Goal: Transaction & Acquisition: Purchase product/service

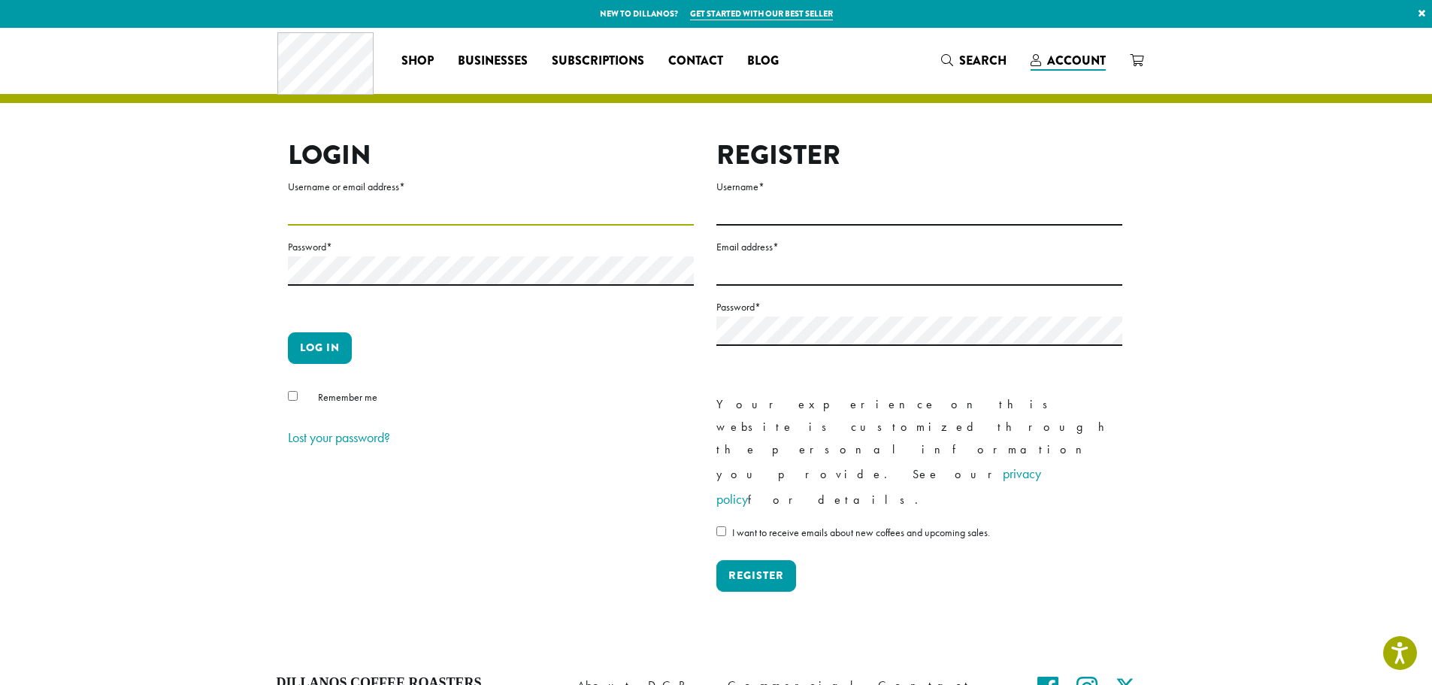
type input "**********"
click at [320, 359] on button "Log in" at bounding box center [320, 348] width 64 height 32
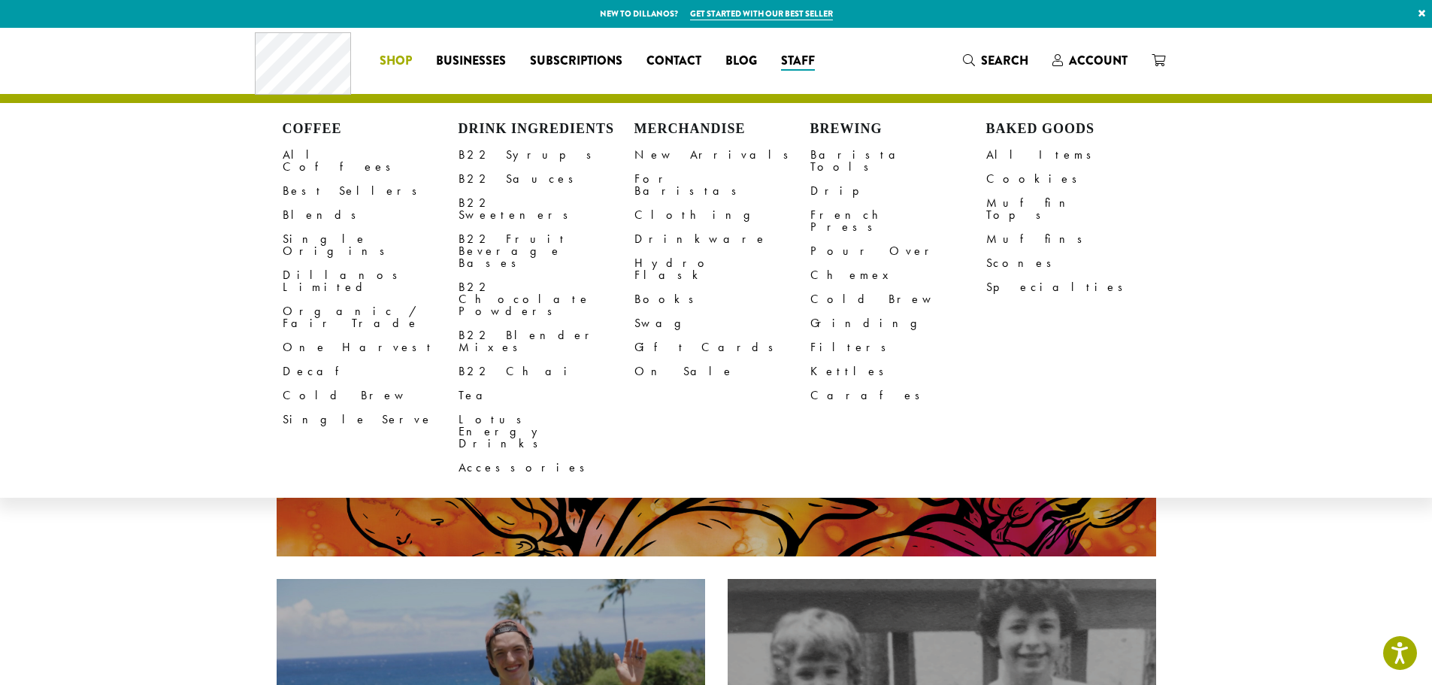
click at [401, 64] on span "Shop" at bounding box center [396, 61] width 32 height 19
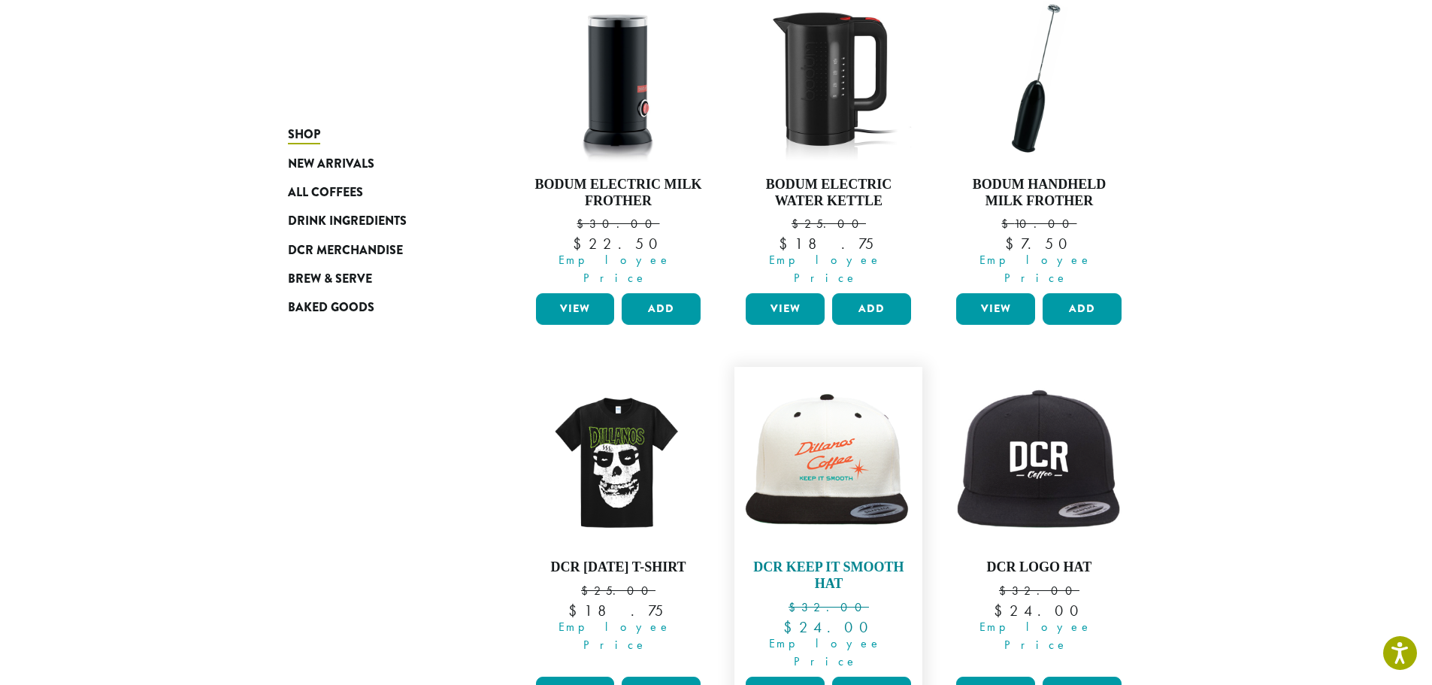
scroll to position [601, 0]
